Goal: Navigation & Orientation: Find specific page/section

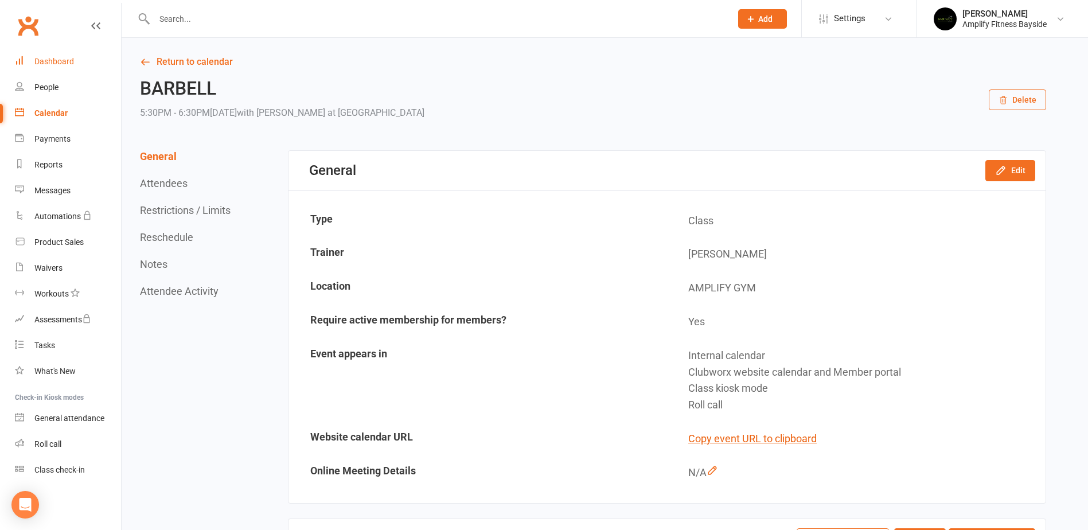
click at [45, 61] on div "Dashboard" at bounding box center [54, 61] width 40 height 9
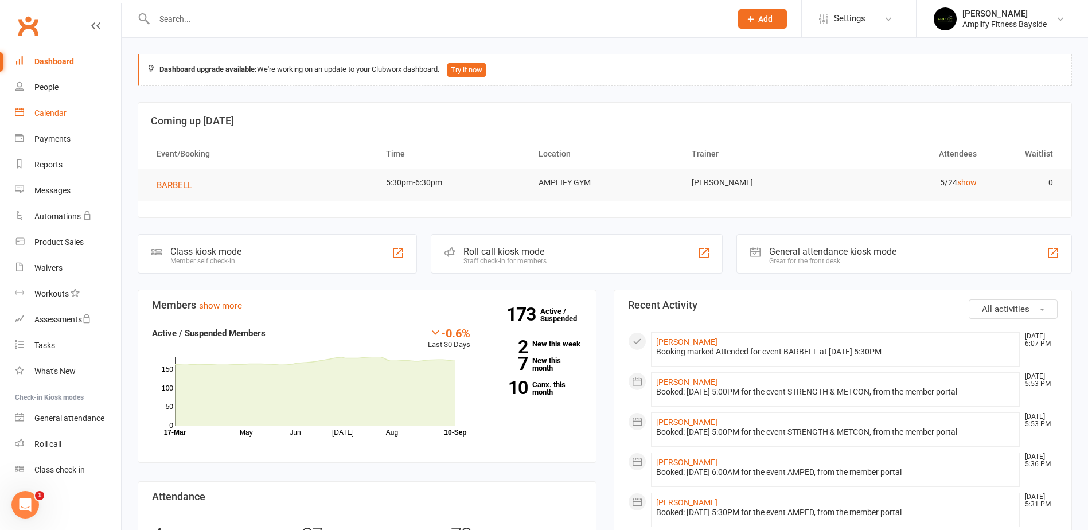
drag, startPoint x: 56, startPoint y: 110, endPoint x: 66, endPoint y: 105, distance: 11.5
click at [55, 110] on div "Calendar" at bounding box center [50, 112] width 32 height 9
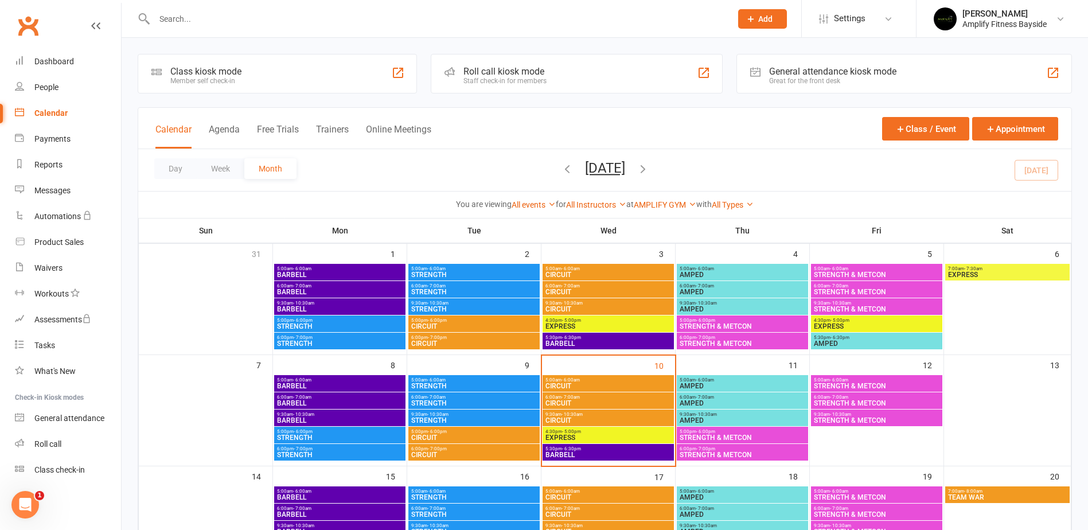
click at [685, 384] on span "AMPED" at bounding box center [742, 385] width 127 height 7
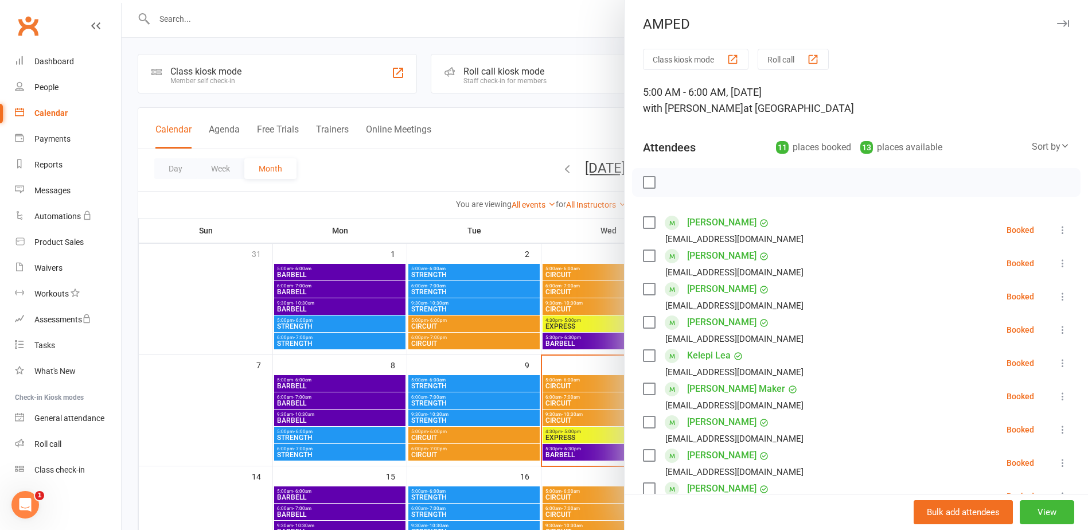
click at [561, 100] on div at bounding box center [605, 265] width 966 height 530
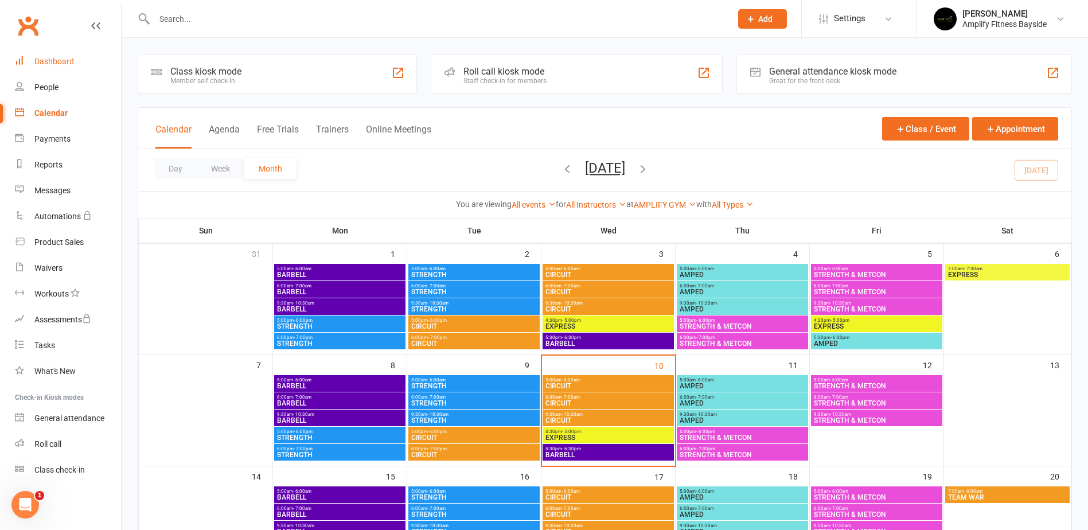
click at [30, 57] on link "Dashboard" at bounding box center [68, 62] width 106 height 26
